Goal: Task Accomplishment & Management: Use online tool/utility

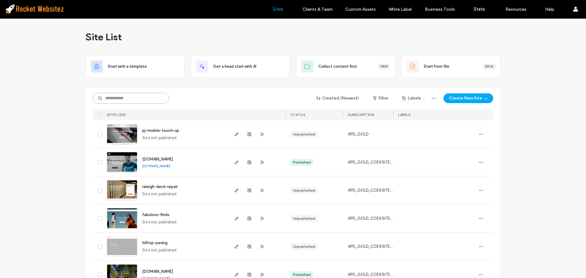
click at [127, 99] on input at bounding box center [131, 98] width 76 height 11
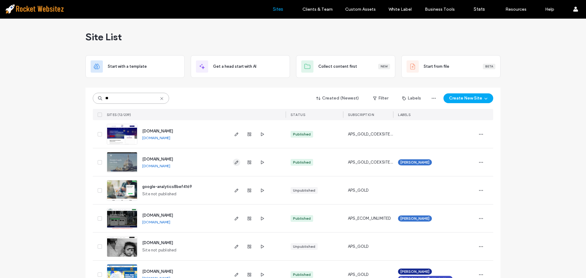
type input "**"
click at [234, 162] on icon "button" at bounding box center [236, 162] width 5 height 5
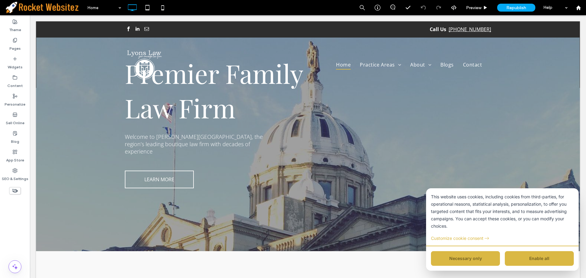
scroll to position [61, 0]
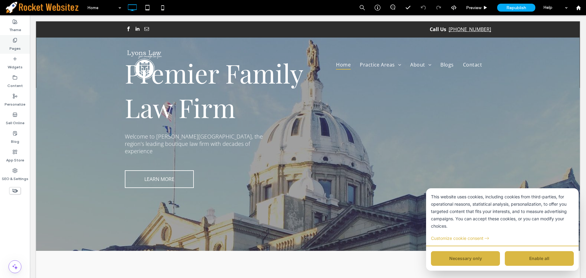
click at [15, 41] on icon at bounding box center [15, 40] width 5 height 5
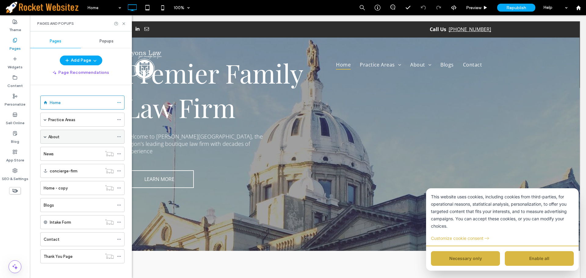
click at [41, 138] on div "About" at bounding box center [82, 137] width 84 height 14
click at [44, 138] on span at bounding box center [45, 136] width 3 height 3
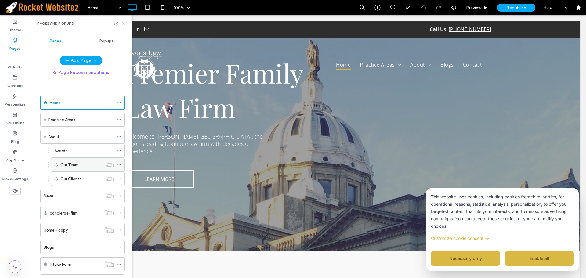
click at [68, 167] on label "Our Team" at bounding box center [69, 165] width 18 height 11
click at [125, 23] on icon at bounding box center [123, 23] width 5 height 5
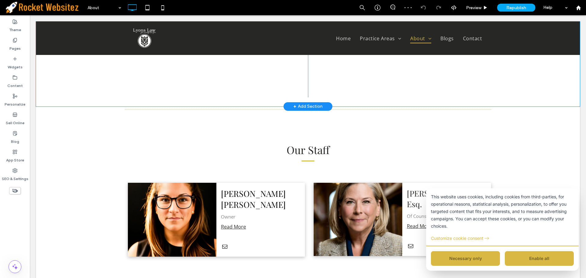
scroll to position [579, 0]
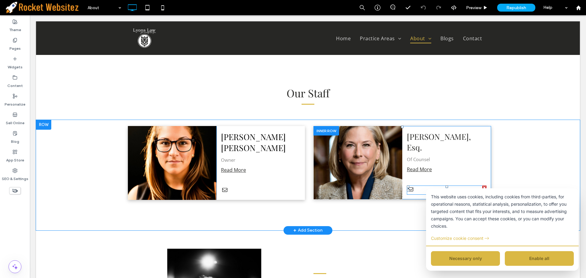
click at [422, 185] on div at bounding box center [447, 189] width 80 height 9
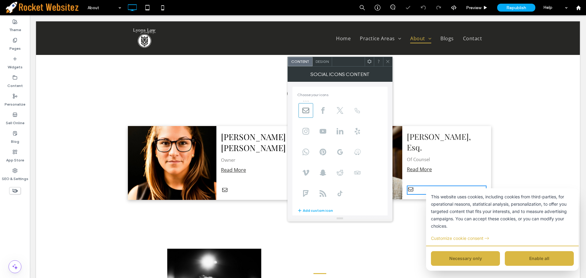
scroll to position [43, 0]
click at [239, 186] on div at bounding box center [260, 190] width 79 height 9
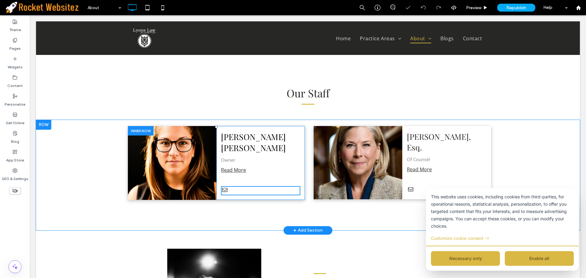
click at [243, 186] on div at bounding box center [260, 190] width 79 height 9
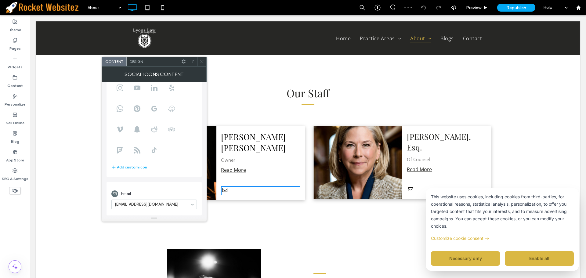
click at [203, 63] on icon at bounding box center [201, 61] width 5 height 5
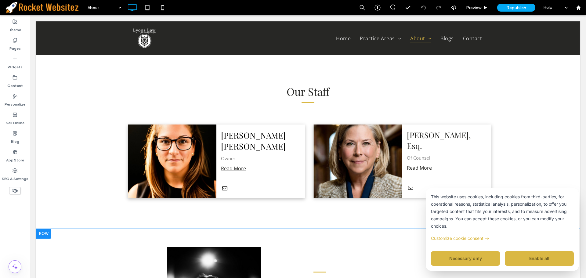
scroll to position [579, 0]
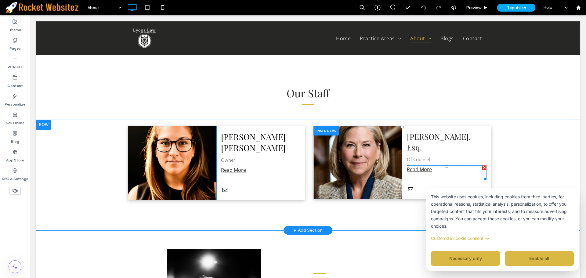
click at [425, 173] on p at bounding box center [447, 176] width 80 height 7
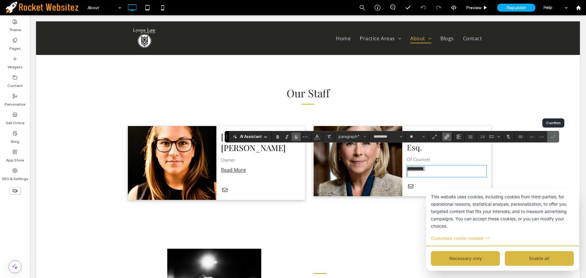
click at [554, 135] on icon "Confirm" at bounding box center [552, 136] width 5 height 5
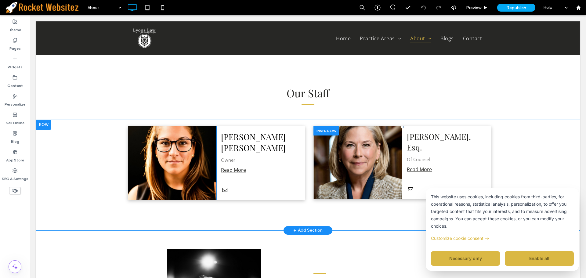
click at [511, 256] on button "Enable all" at bounding box center [538, 258] width 69 height 15
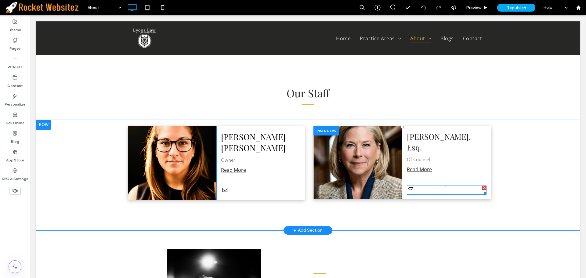
click at [418, 185] on div at bounding box center [447, 189] width 80 height 9
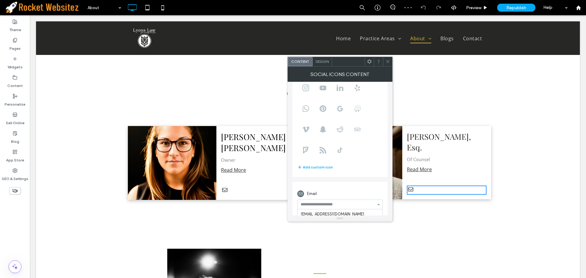
scroll to position [66, 0]
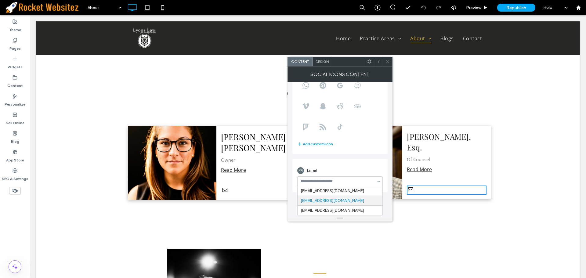
click at [450, 203] on div "Click To Paste Leigh Lyons Owner ﻿ Read More Click To Paste Click To Paste Clic…" at bounding box center [307, 175] width 543 height 110
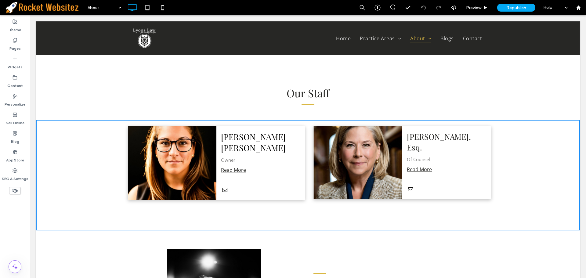
click at [421, 185] on div at bounding box center [447, 189] width 80 height 9
click at [417, 185] on div at bounding box center [447, 189] width 80 height 9
click at [518, 182] on div "Click To Paste Leigh Lyons Owner ﻿ Read More Click To Paste Click To Paste Clic…" at bounding box center [307, 175] width 543 height 110
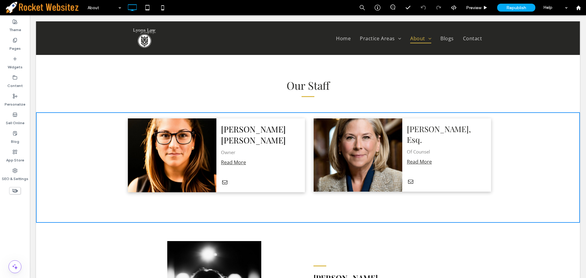
scroll to position [549, 0]
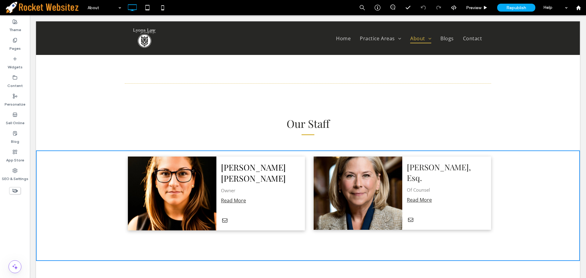
click at [502, 211] on div "Click To Paste Leigh Lyons Owner ﻿ Read More Click To Paste Click To Paste Clic…" at bounding box center [307, 205] width 543 height 110
click at [453, 216] on div at bounding box center [447, 220] width 80 height 9
click at [265, 204] on p at bounding box center [260, 207] width 79 height 7
click at [409, 111] on div "Our Staff Click To Paste Row + Add Section" at bounding box center [307, 130] width 543 height 39
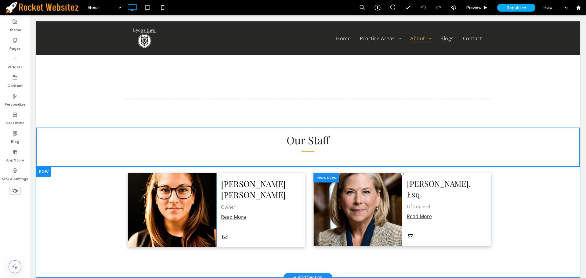
scroll to position [579, 0]
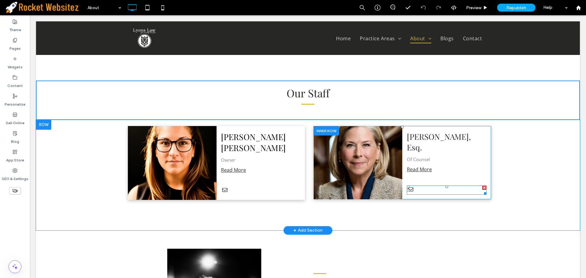
click at [418, 185] on div at bounding box center [447, 189] width 80 height 9
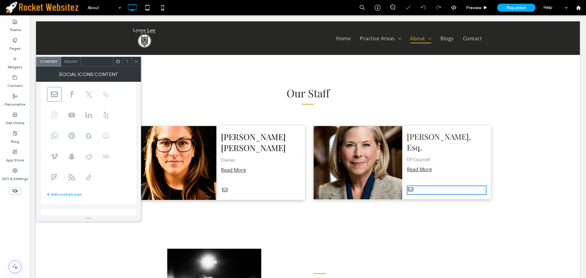
scroll to position [43, 0]
click at [135, 63] on icon at bounding box center [136, 61] width 5 height 5
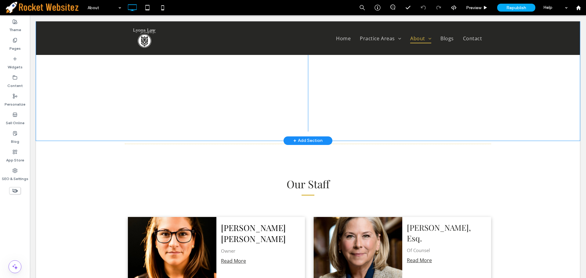
scroll to position [518, 0]
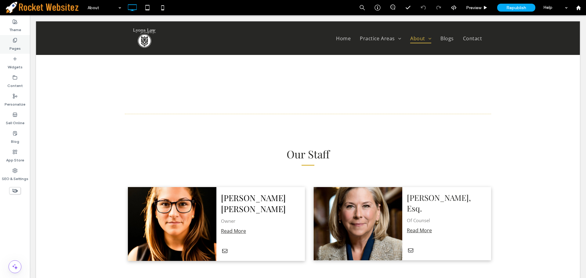
click at [15, 44] on label "Pages" at bounding box center [14, 47] width 11 height 9
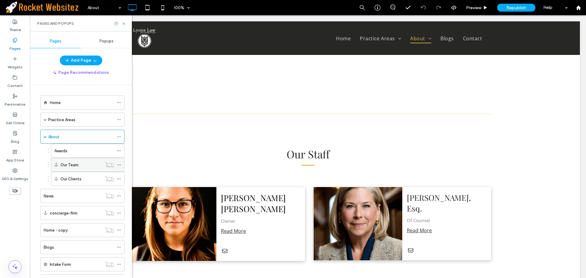
click at [73, 163] on label "Our Team" at bounding box center [69, 165] width 18 height 11
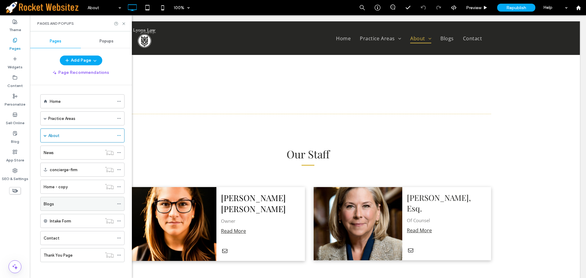
scroll to position [0, 0]
click at [63, 102] on div "Home" at bounding box center [82, 102] width 64 height 6
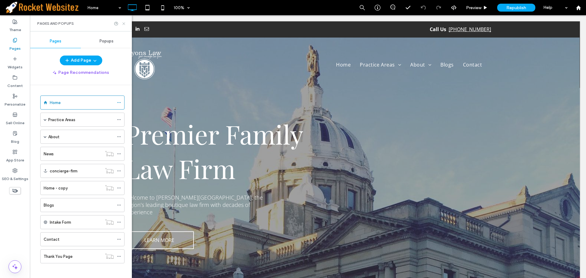
click at [124, 23] on icon at bounding box center [123, 23] width 5 height 5
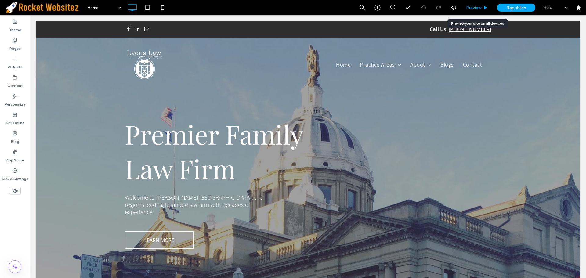
click at [467, 9] on span "Preview" at bounding box center [473, 7] width 15 height 5
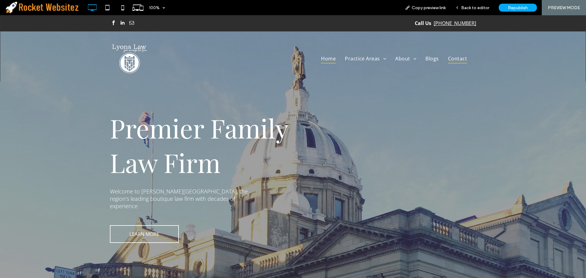
click at [454, 56] on span "Contact" at bounding box center [457, 59] width 19 height 10
click at [474, 5] on span "Back to editor" at bounding box center [475, 7] width 28 height 5
